Goal: Task Accomplishment & Management: Manage account settings

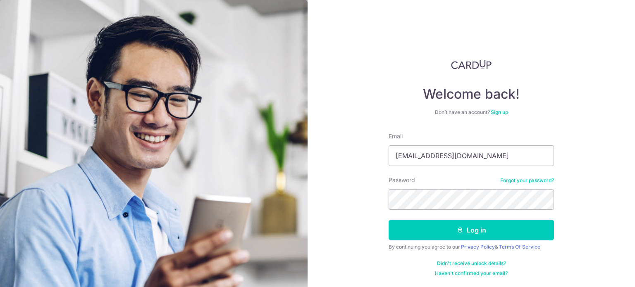
type input "[EMAIL_ADDRESS][DOMAIN_NAME]"
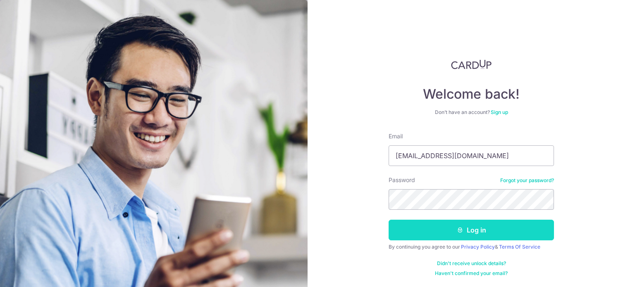
click at [454, 233] on button "Log in" at bounding box center [470, 230] width 165 height 21
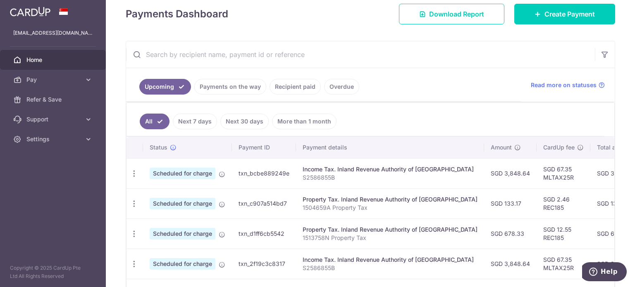
scroll to position [124, 0]
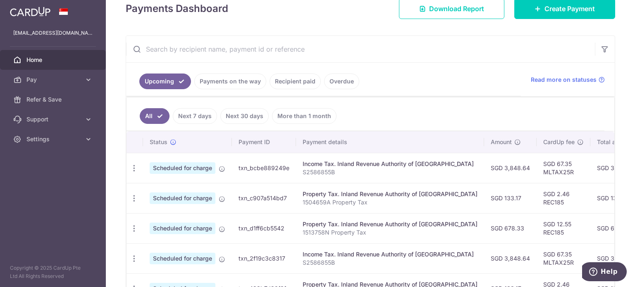
click at [194, 119] on link "Next 7 days" at bounding box center [195, 116] width 44 height 16
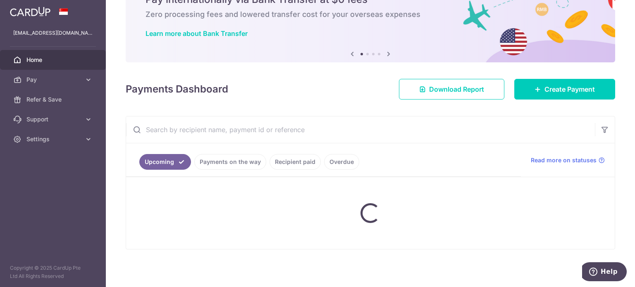
scroll to position [123, 0]
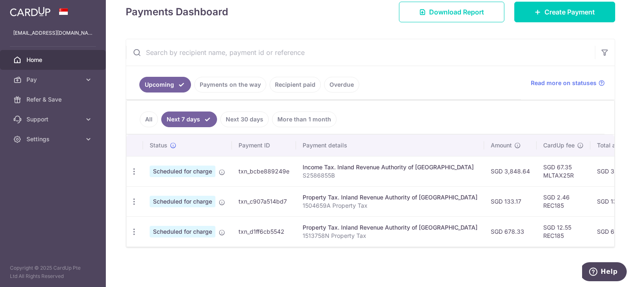
click at [240, 83] on link "Payments on the way" at bounding box center [230, 85] width 72 height 16
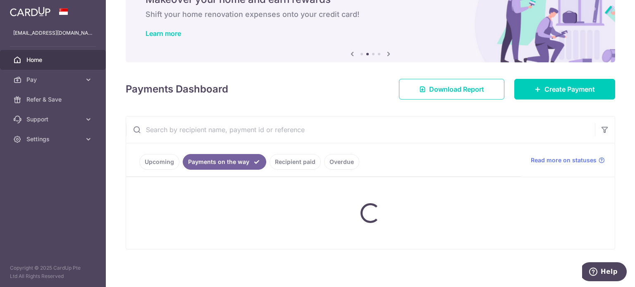
scroll to position [119, 0]
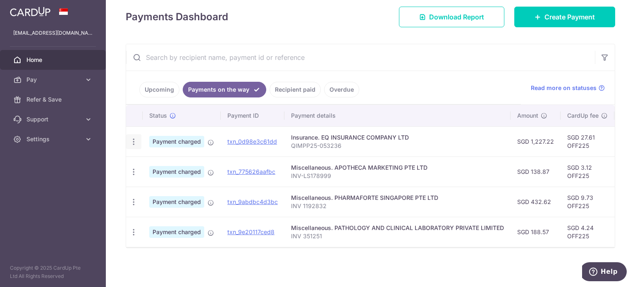
click at [134, 139] on icon "button" at bounding box center [133, 142] width 9 height 9
click at [165, 160] on span "PDF Receipt" at bounding box center [178, 164] width 56 height 8
click at [75, 141] on span "Settings" at bounding box center [53, 139] width 55 height 8
click at [45, 176] on span "Logout" at bounding box center [53, 179] width 55 height 8
